Goal: Task Accomplishment & Management: Complete application form

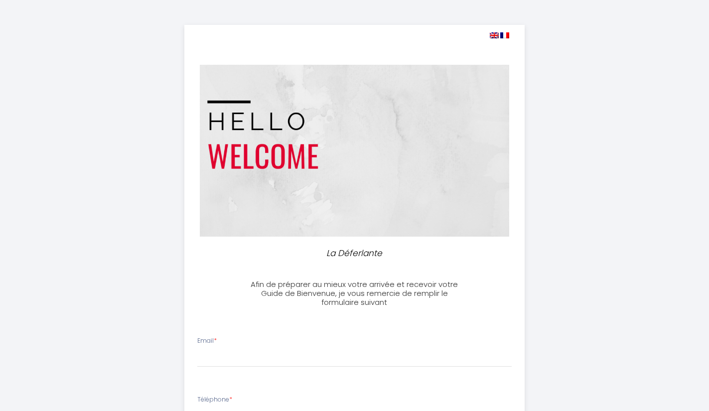
select select
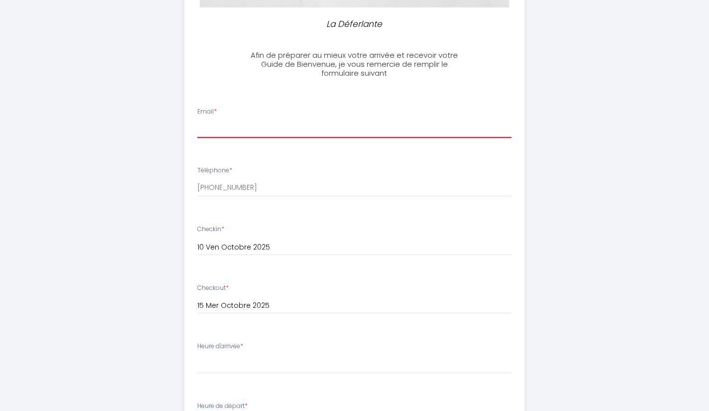
click at [296, 115] on div "Email *" at bounding box center [354, 122] width 327 height 31
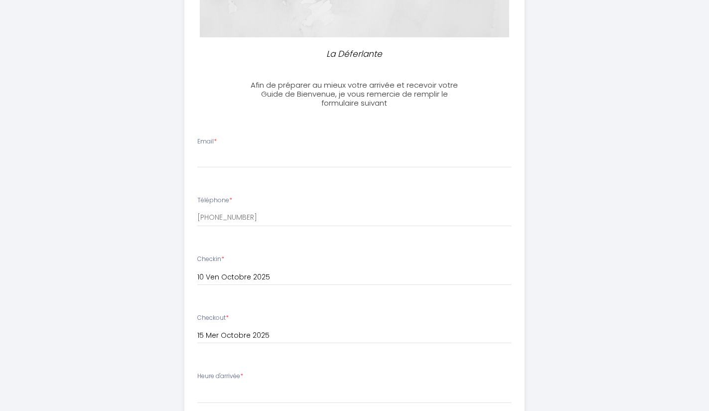
click at [265, 146] on div "Email *" at bounding box center [354, 152] width 327 height 31
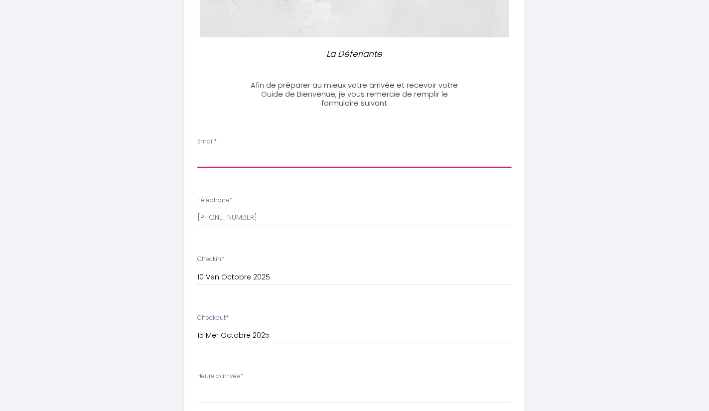
click at [291, 165] on li "Email *" at bounding box center [354, 157] width 339 height 53
click at [294, 162] on input "Email *" at bounding box center [354, 159] width 314 height 18
paste input "[EMAIL_ADDRESS][DOMAIN_NAME]"
type input "[EMAIL_ADDRESS][DOMAIN_NAME]"
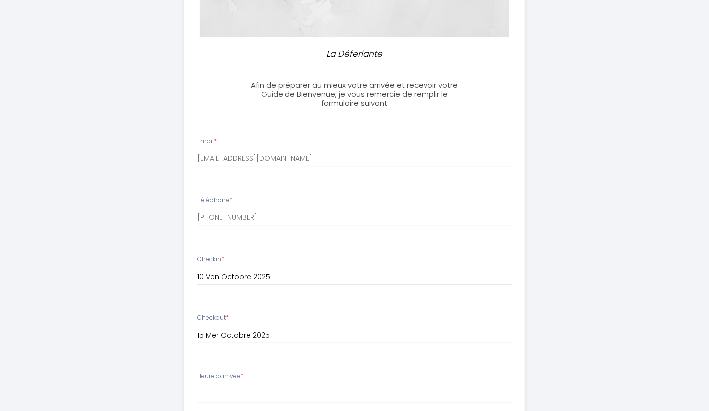
drag, startPoint x: 163, startPoint y: 197, endPoint x: 145, endPoint y: 205, distance: 19.8
click at [163, 197] on div "La Déferlante Afin de préparer au mieux votre arrivée et recevoir votre Guide d…" at bounding box center [355, 275] width 510 height 949
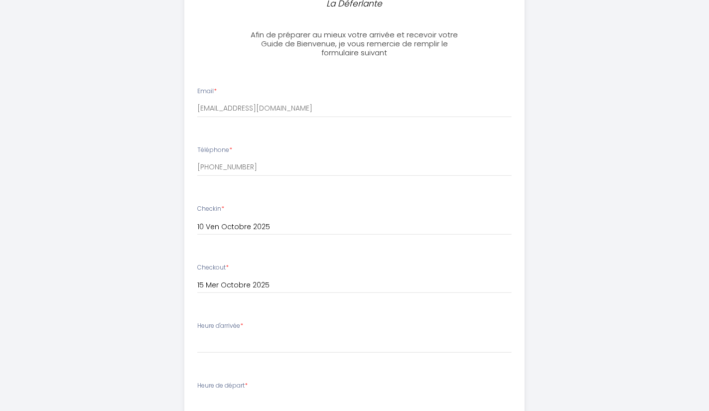
scroll to position [299, 0]
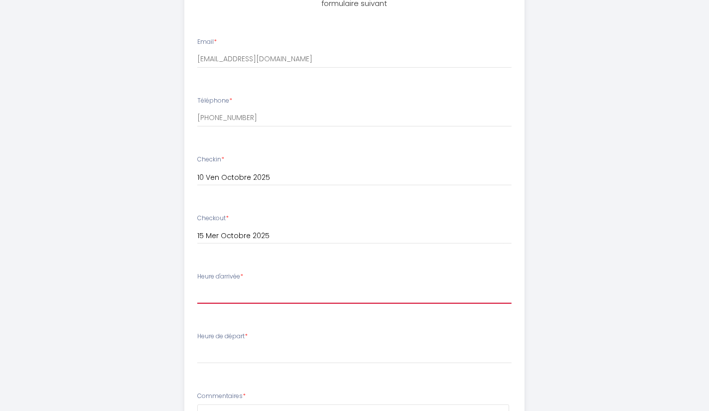
click at [250, 298] on select "09:00 09:30 10:00 10:30 11:00 11:30 12:00 12:30 13:00 13:30 14:00 14:30 15:00 1…" at bounding box center [354, 294] width 314 height 19
drag, startPoint x: 42, startPoint y: 83, endPoint x: 53, endPoint y: 108, distance: 27.2
click at [42, 84] on div "La Déferlante Afin de préparer au mieux votre arrivée et recevoir votre Guide d…" at bounding box center [354, 175] width 709 height 949
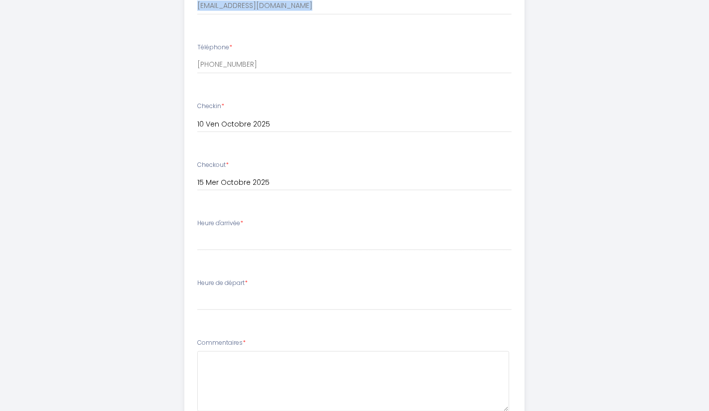
scroll to position [398, 0]
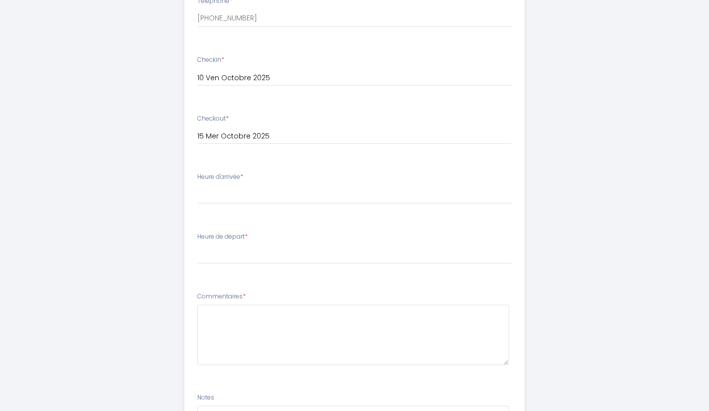
click at [253, 164] on ul "Email * [EMAIL_ADDRESS][DOMAIN_NAME] Téléphone * [PHONE_NUMBER] Checkin * [DATE…" at bounding box center [354, 207] width 352 height 562
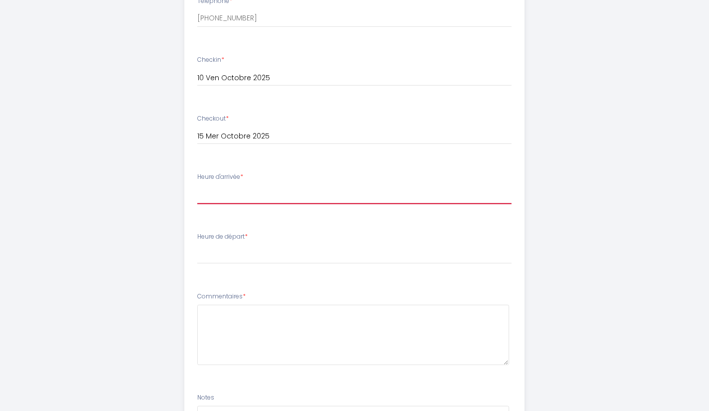
click at [242, 197] on select "09:00 09:30 10:00 10:30 11:00 11:30 12:00 12:30 13:00 13:30 14:00 14:30 15:00 1…" at bounding box center [354, 194] width 314 height 19
select select "15:00"
click at [197, 185] on select "09:00 09:30 10:00 10:30 11:00 11:30 12:00 12:30 13:00 13:30 14:00 14:30 15:00 1…" at bounding box center [354, 194] width 314 height 19
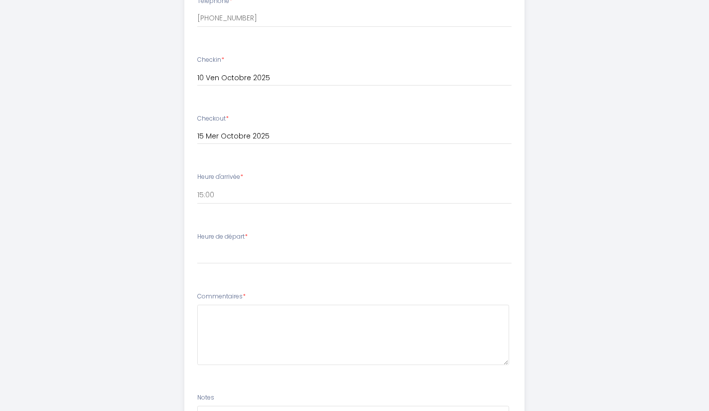
click at [131, 153] on div "La Déferlante Afin de préparer au mieux votre arrivée et recevoir votre Guide d…" at bounding box center [355, 76] width 510 height 949
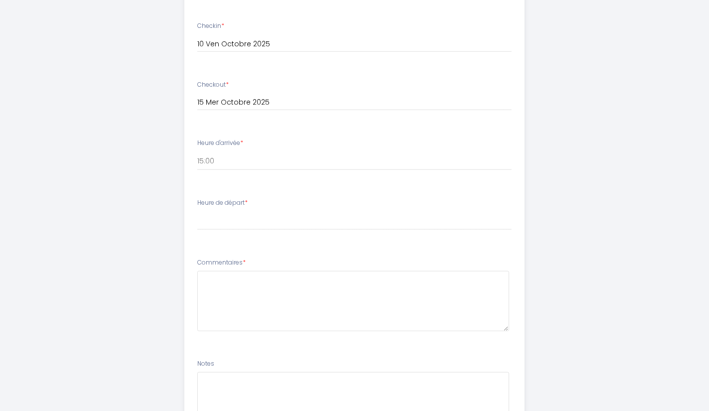
scroll to position [448, 0]
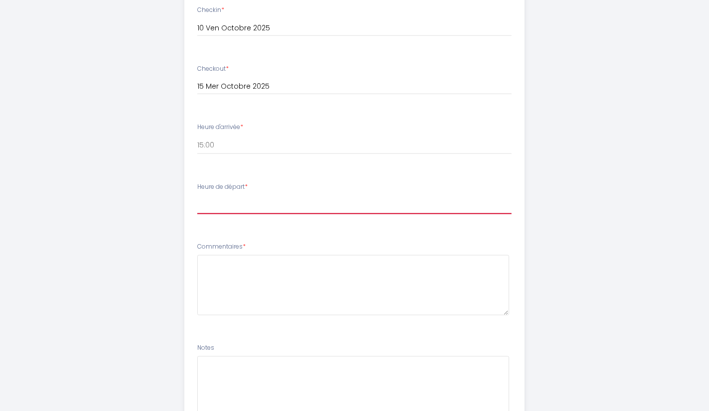
click at [240, 205] on select "00:00 00:30 01:00 01:30 02:00 02:30 03:00 03:30 04:00 04:30 05:00 05:30 06:00 0…" at bounding box center [354, 204] width 314 height 19
select select "12:00"
click at [197, 195] on select "00:00 00:30 01:00 01:30 02:00 02:30 03:00 03:30 04:00 04:30 05:00 05:30 06:00 0…" at bounding box center [354, 204] width 314 height 19
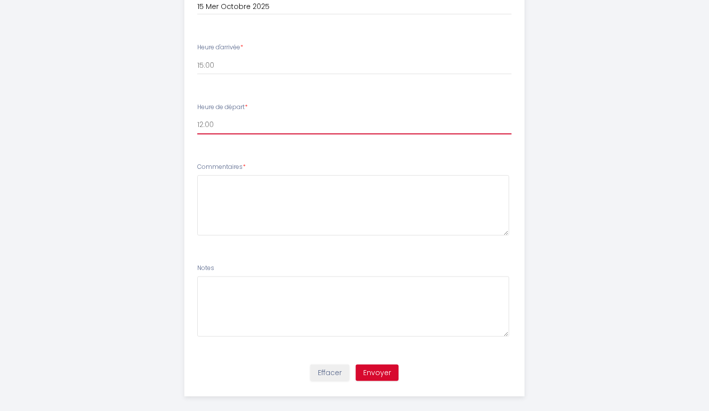
scroll to position [537, 0]
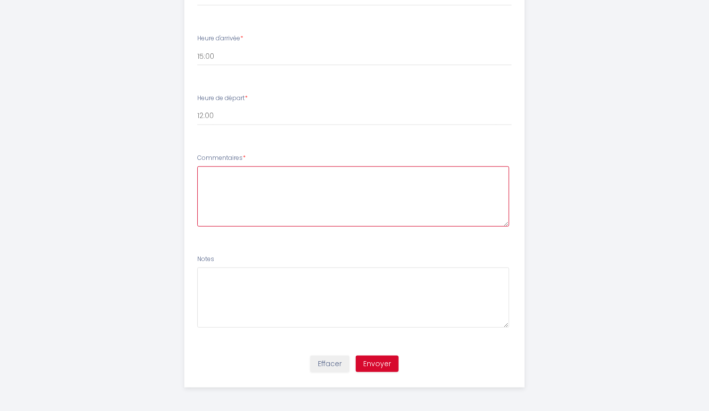
click at [267, 183] on textarea at bounding box center [353, 196] width 312 height 60
type textarea "thank you"
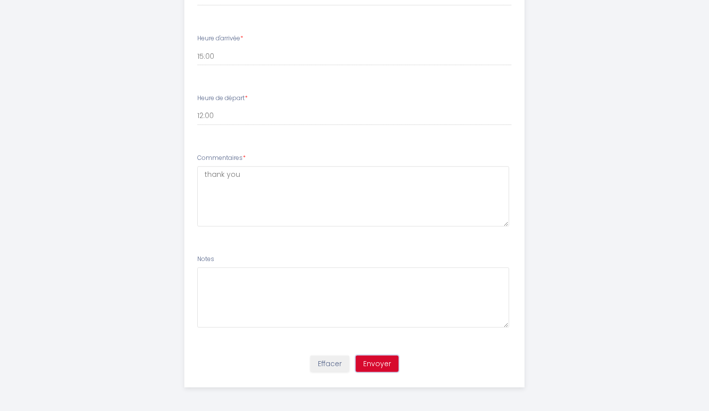
click at [390, 368] on button "Envoyer" at bounding box center [377, 364] width 43 height 17
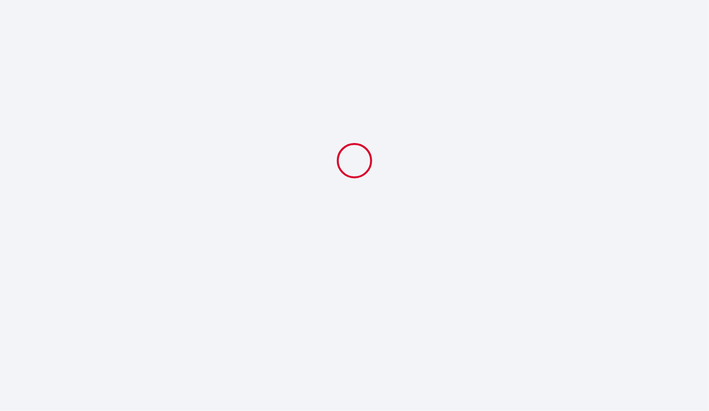
scroll to position [0, 0]
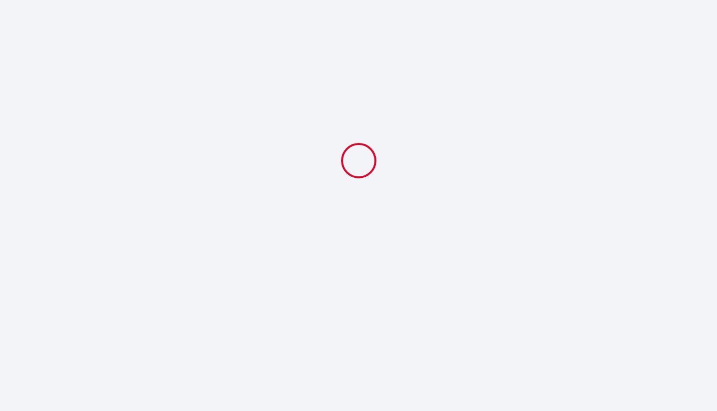
select select "15:00"
select select "12:00"
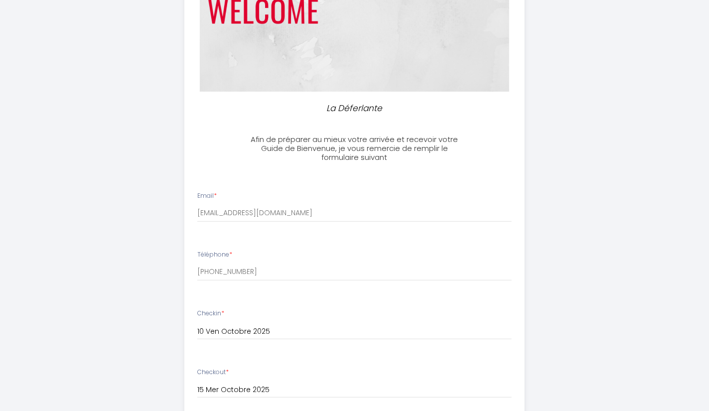
scroll to position [249, 0]
